Goal: Task Accomplishment & Management: Use online tool/utility

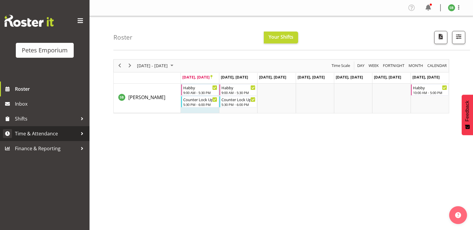
click at [40, 134] on span "Time & Attendance" at bounding box center [46, 133] width 63 height 9
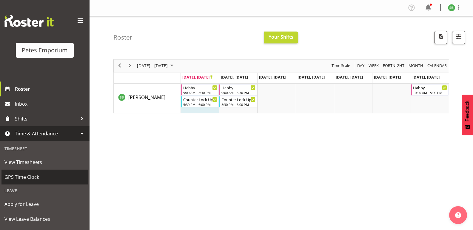
click at [25, 178] on span "GPS Time Clock" at bounding box center [44, 177] width 81 height 9
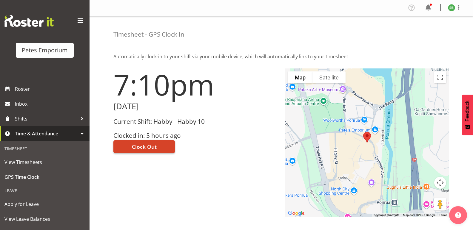
click at [146, 146] on span "Clock Out" at bounding box center [144, 147] width 25 height 8
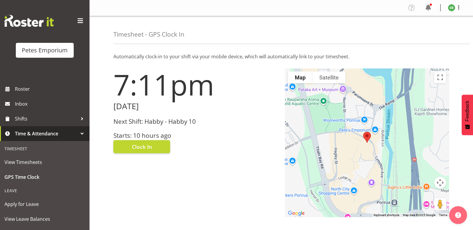
click at [449, 11] on img at bounding box center [451, 7] width 7 height 7
click at [433, 30] on link "Log Out" at bounding box center [433, 31] width 57 height 11
